Goal: Find specific page/section

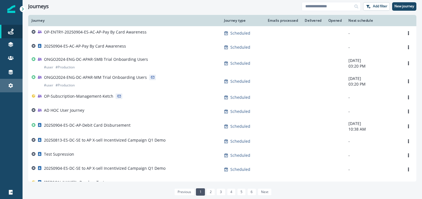
click at [10, 85] on icon at bounding box center [10, 85] width 5 height 5
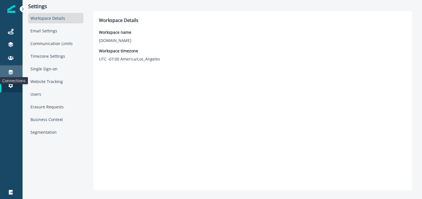
click at [9, 72] on icon at bounding box center [11, 72] width 6 height 6
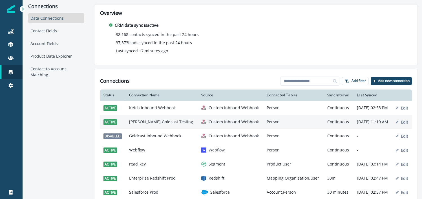
scroll to position [21, 0]
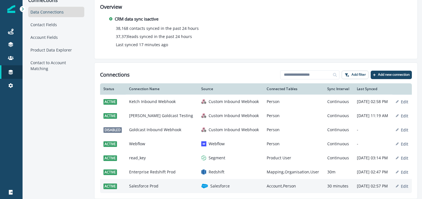
click at [156, 181] on td "Salesforce Prod" at bounding box center [162, 186] width 72 height 14
